Goal: Find contact information: Find contact information

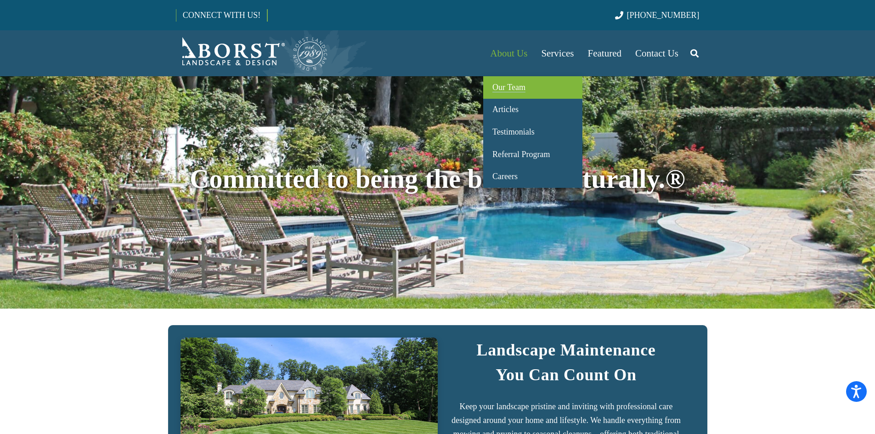
click at [504, 85] on span "Our Team" at bounding box center [509, 87] width 33 height 9
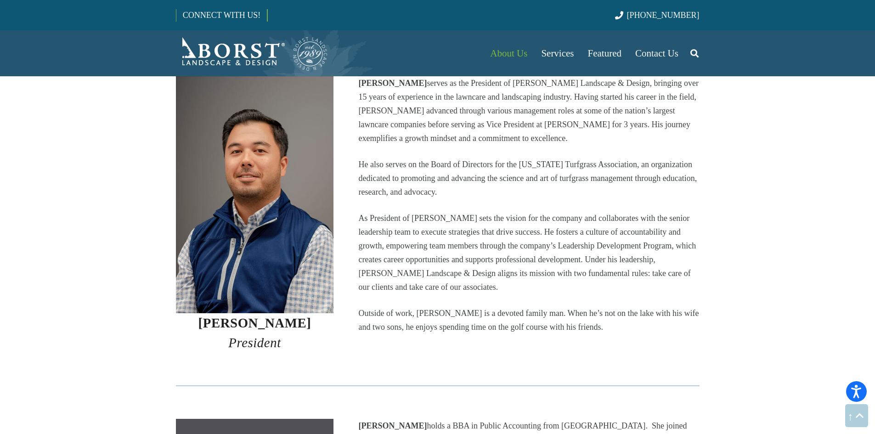
scroll to position [643, 0]
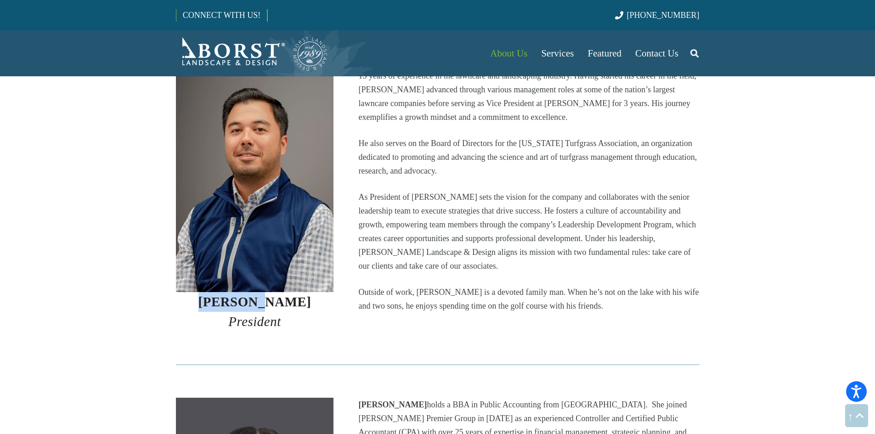
drag, startPoint x: 203, startPoint y: 281, endPoint x: 258, endPoint y: 283, distance: 55.2
click at [258, 295] on strong "Dominick Capone" at bounding box center [255, 302] width 113 height 15
copy strong "Dominick"
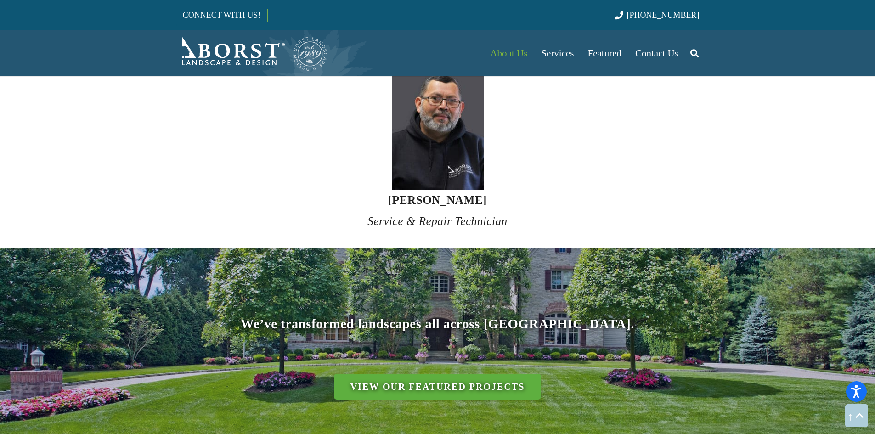
scroll to position [3676, 0]
